Goal: Find specific page/section: Find specific page/section

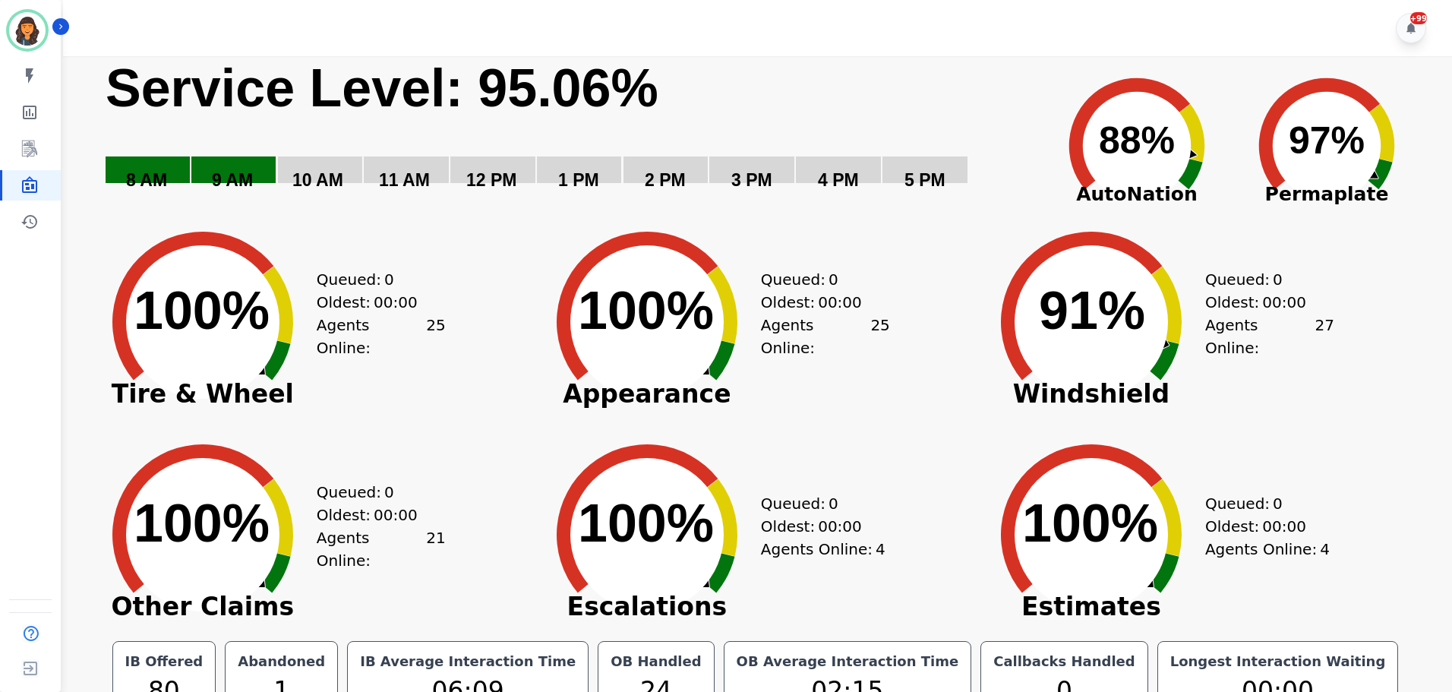
scroll to position [34, 0]
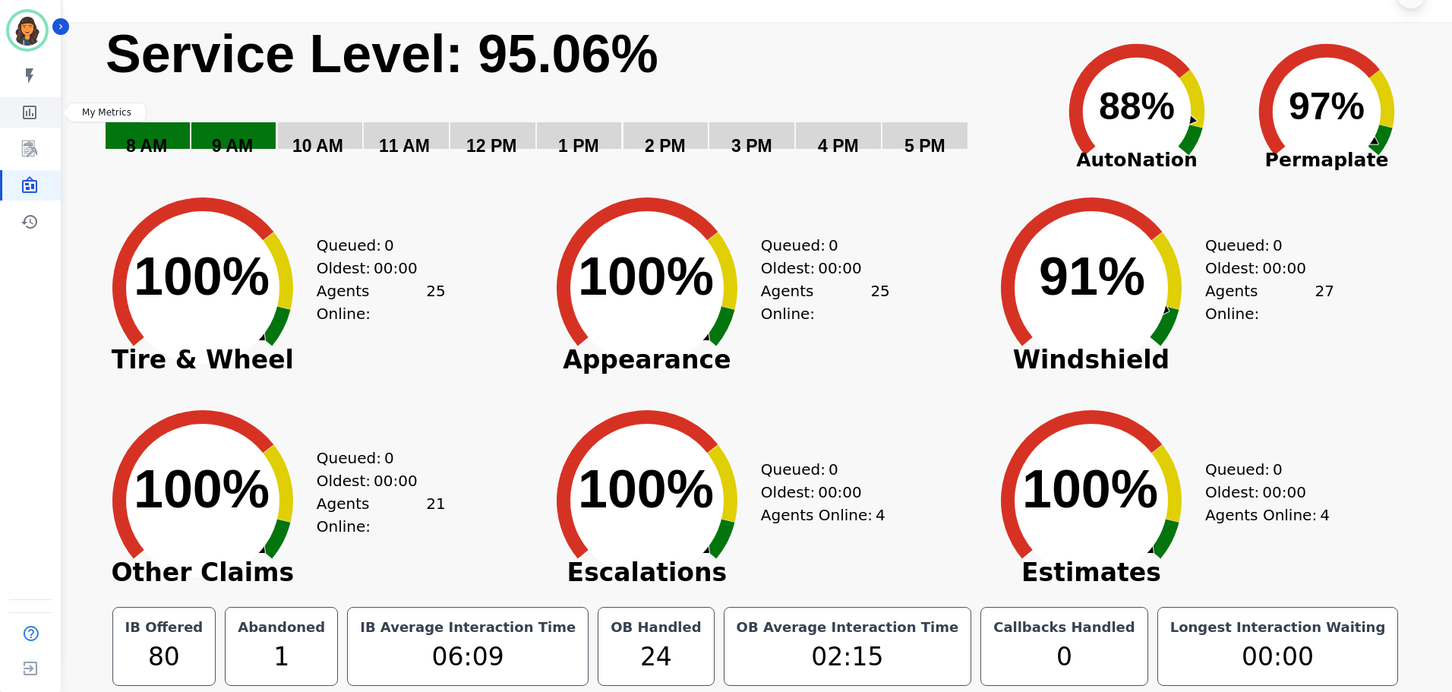
click at [22, 116] on icon "Sidebar" at bounding box center [30, 112] width 18 height 18
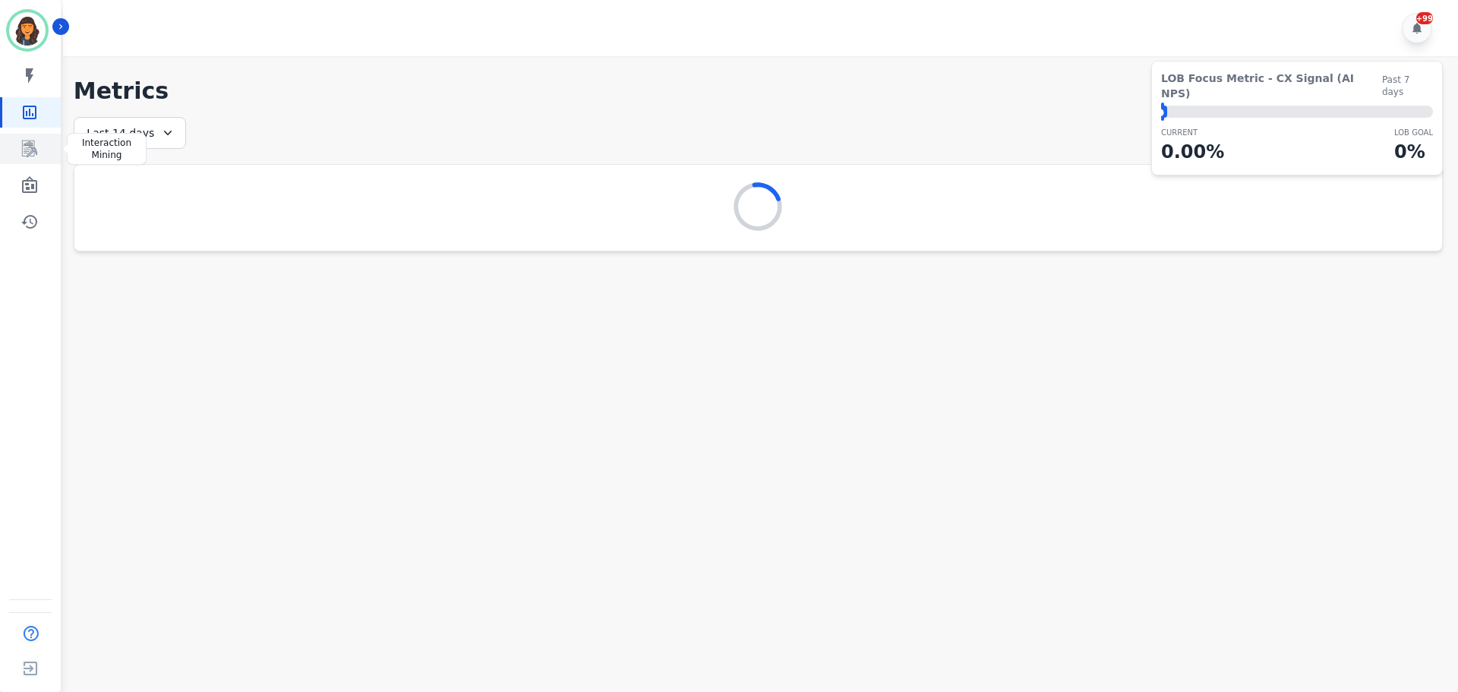
click at [36, 159] on link "Sidebar" at bounding box center [31, 149] width 58 height 30
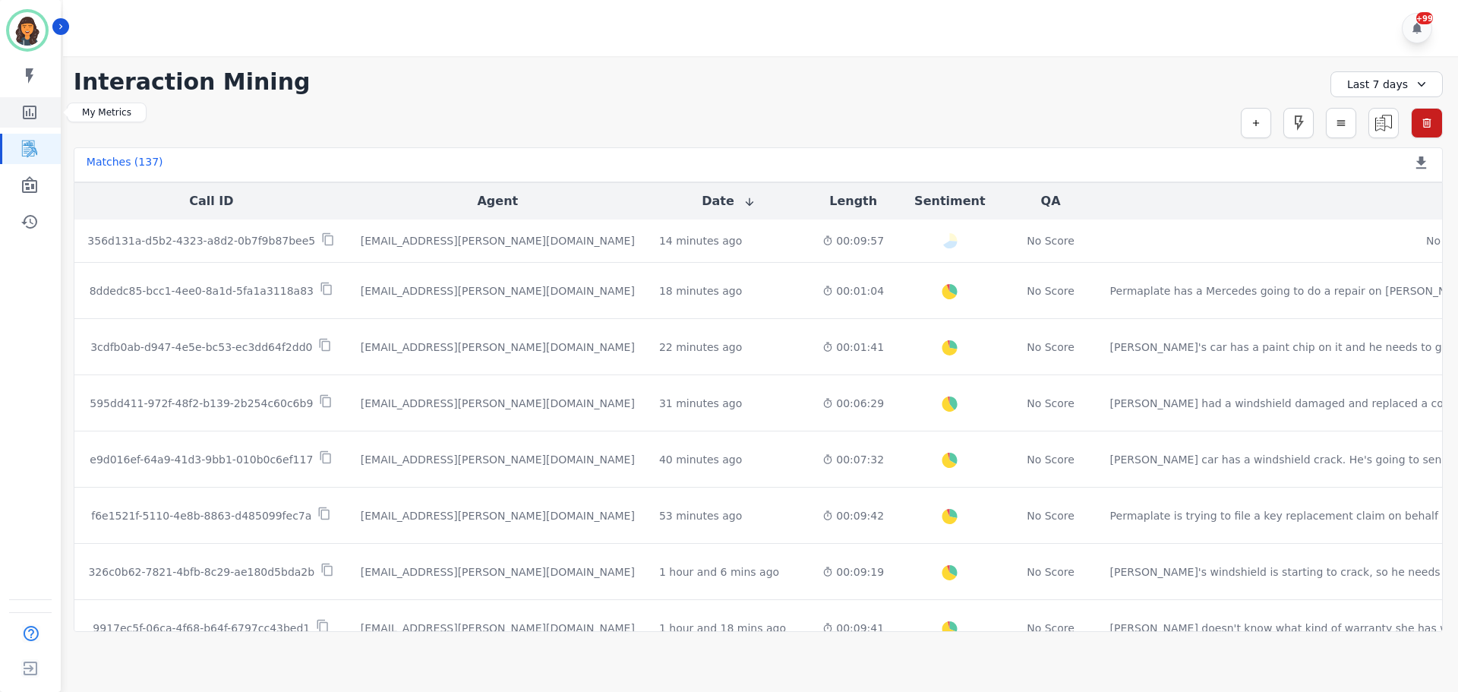
click at [36, 112] on icon "Sidebar" at bounding box center [30, 113] width 14 height 14
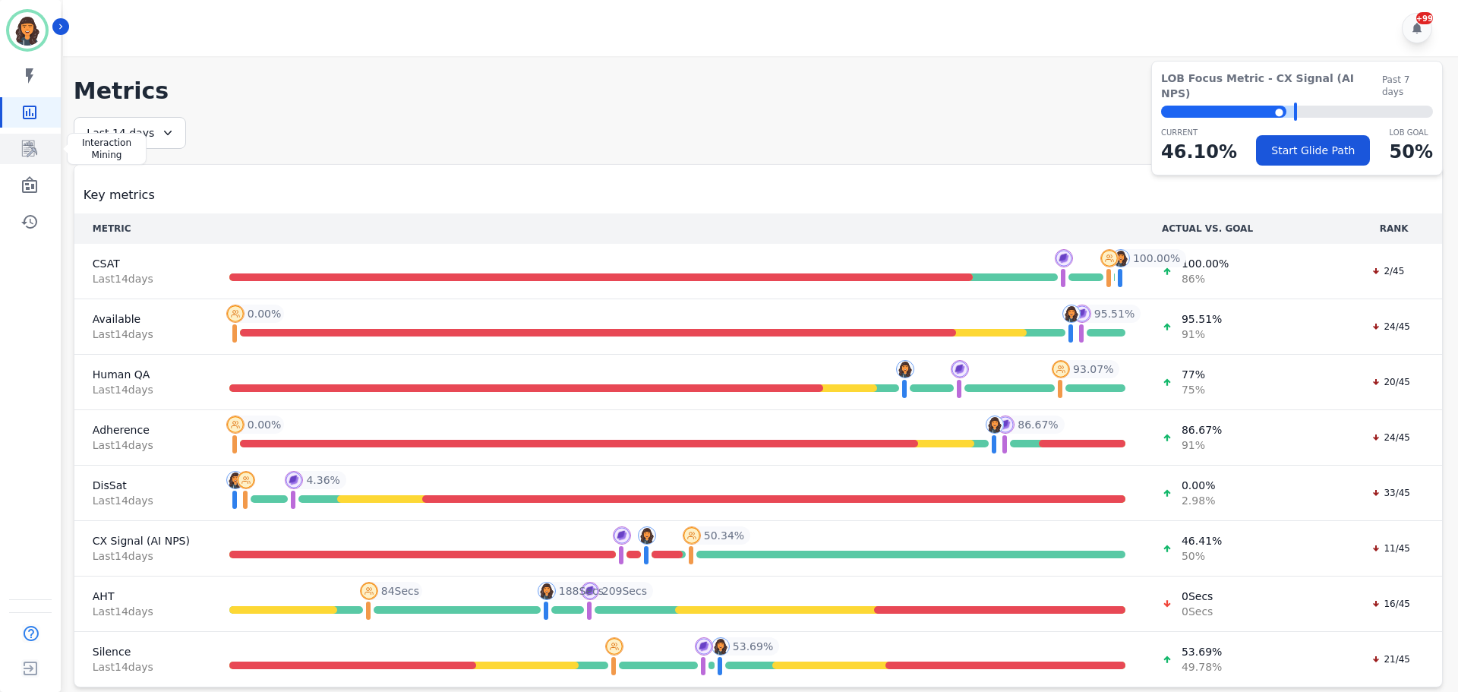
click at [31, 156] on icon "Sidebar" at bounding box center [30, 149] width 18 height 18
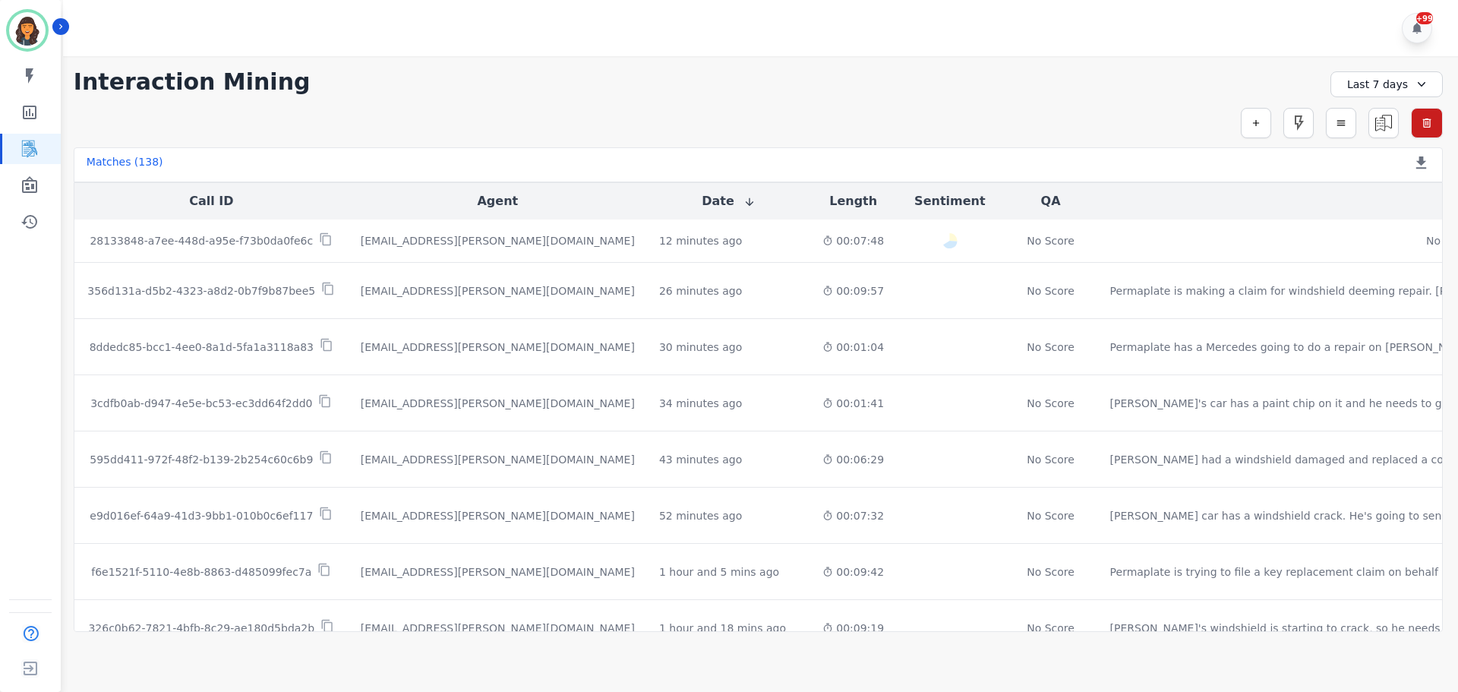
click at [1376, 89] on div "Last 7 days" at bounding box center [1386, 84] width 112 height 26
click at [1371, 137] on li "[DATE]" at bounding box center [1396, 137] width 76 height 15
